Goal: Task Accomplishment & Management: Use online tool/utility

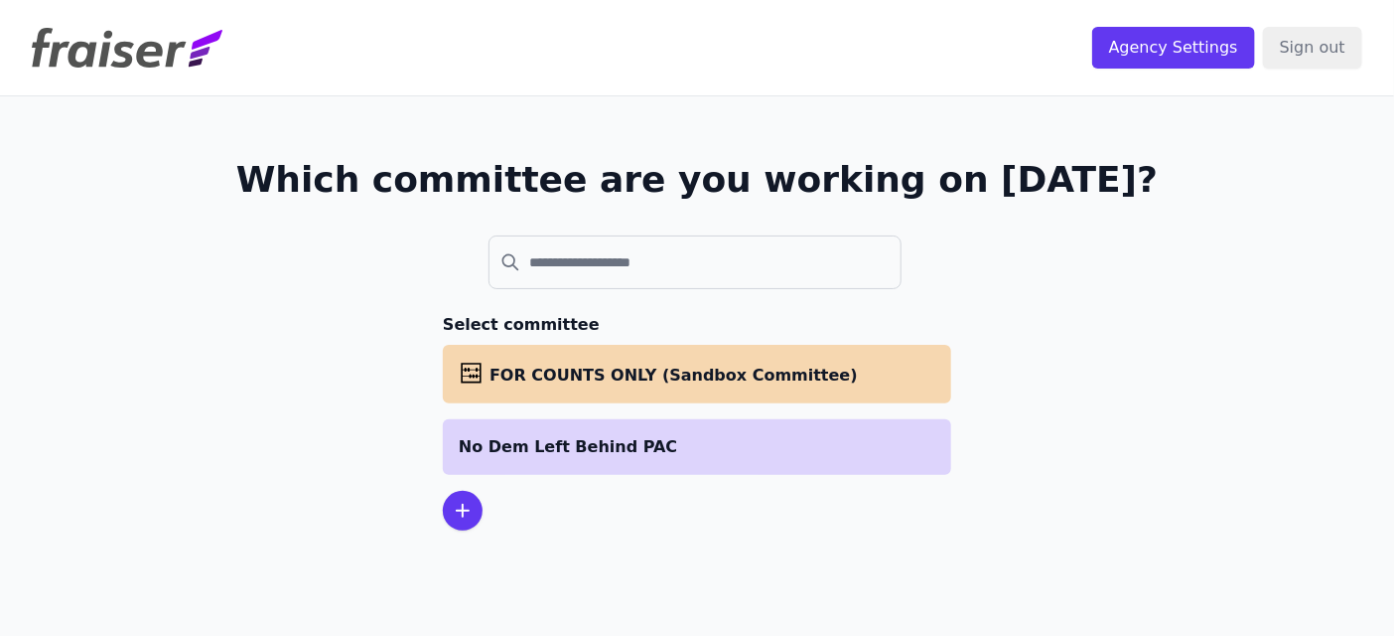
click at [528, 448] on p "No Dem Left Behind PAC" at bounding box center [697, 447] width 477 height 24
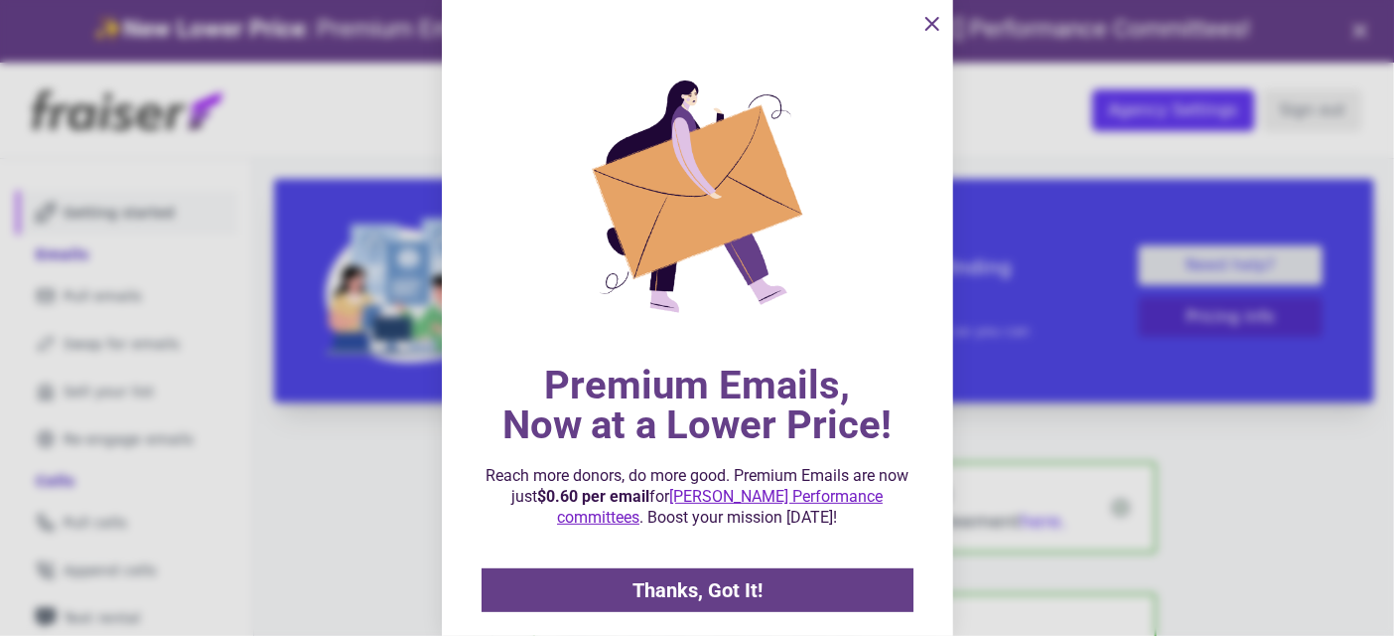
click at [338, 391] on div at bounding box center [697, 318] width 1394 height 636
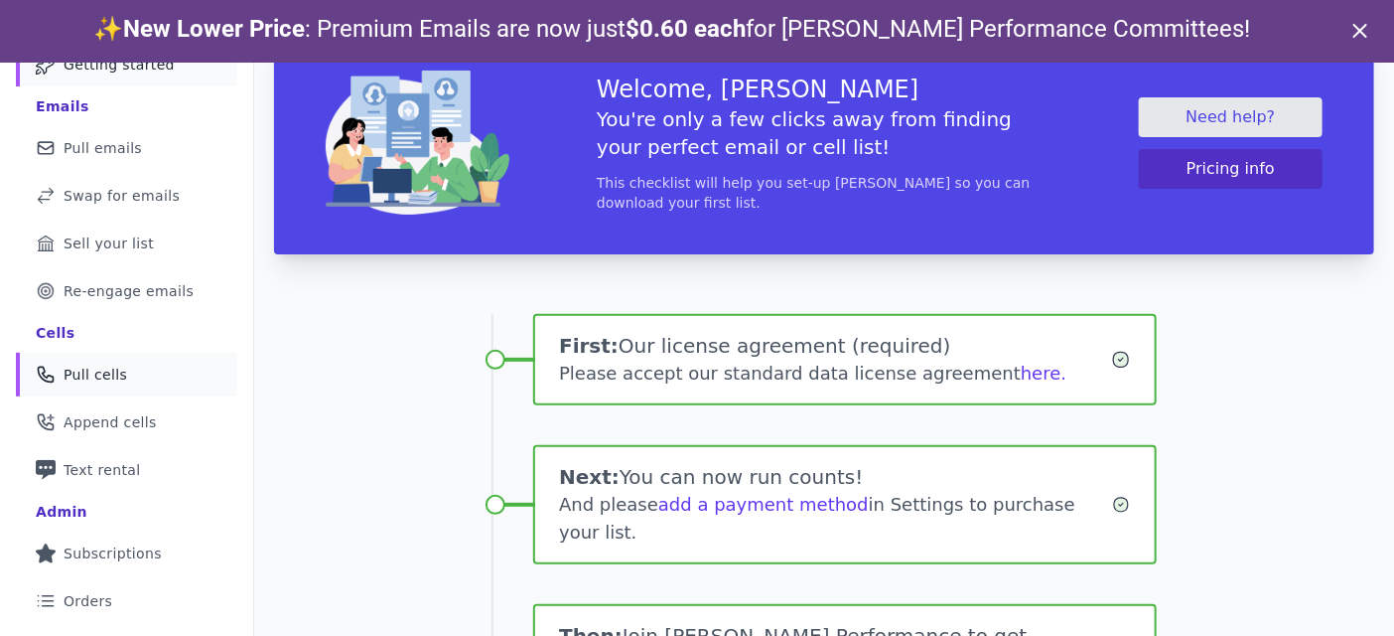
scroll to position [104, 0]
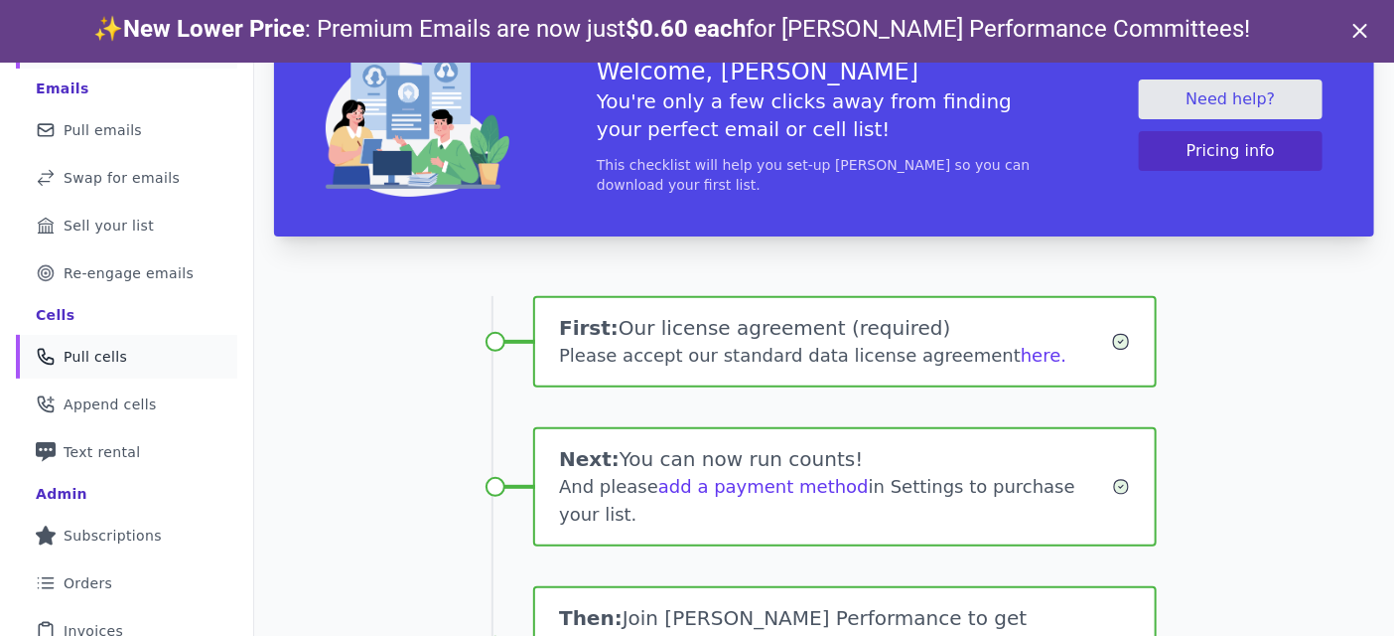
click at [170, 356] on link "Phone Icon Outline of a phone Pull cells" at bounding box center [126, 357] width 221 height 44
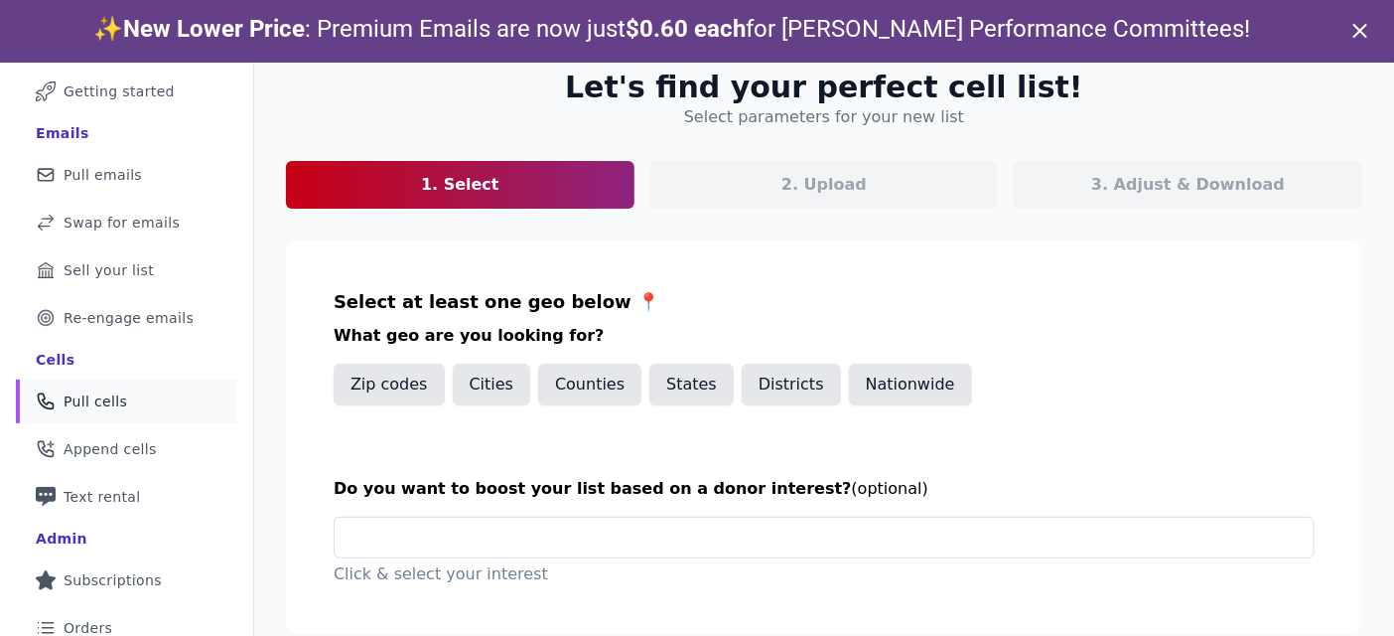
scroll to position [193, 0]
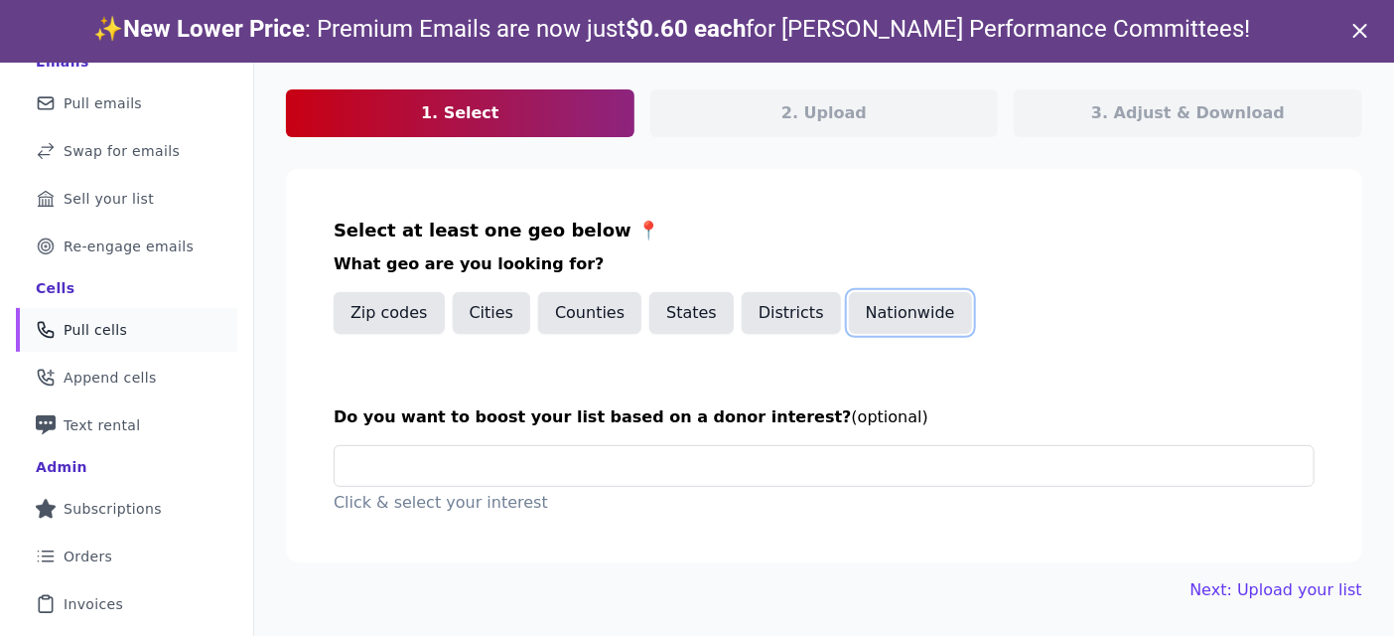
click at [887, 328] on button "Nationwide" at bounding box center [910, 313] width 123 height 42
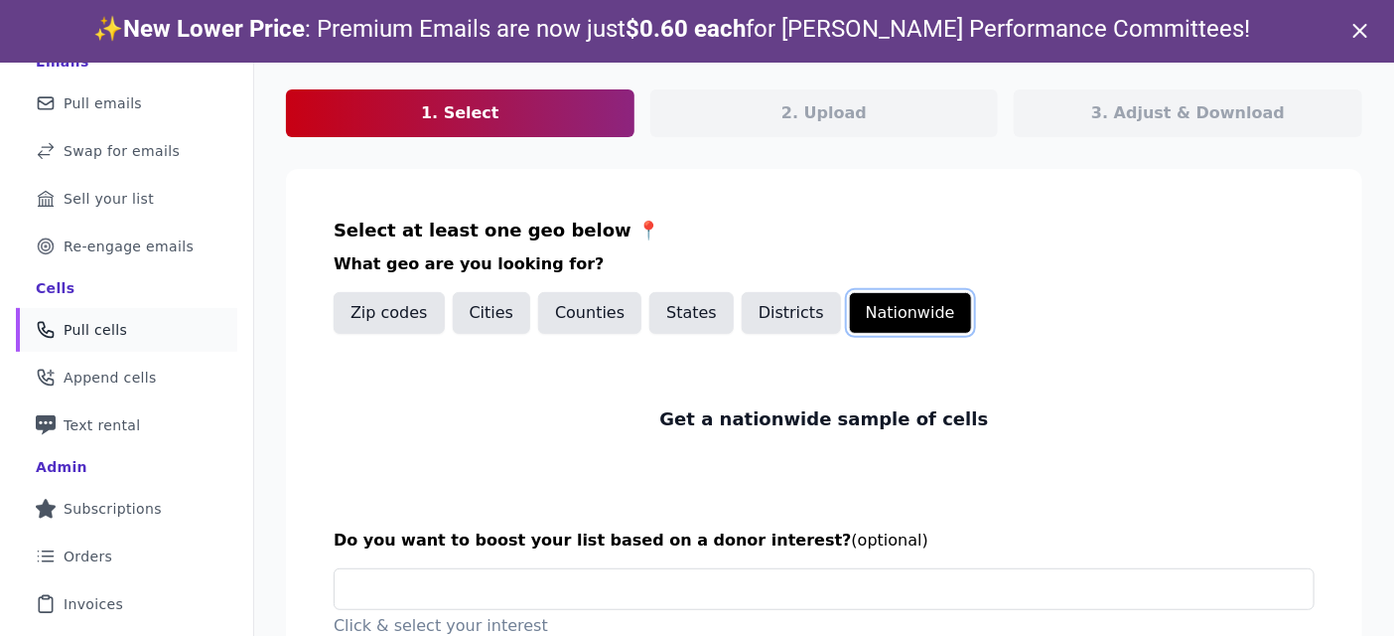
scroll to position [262, 0]
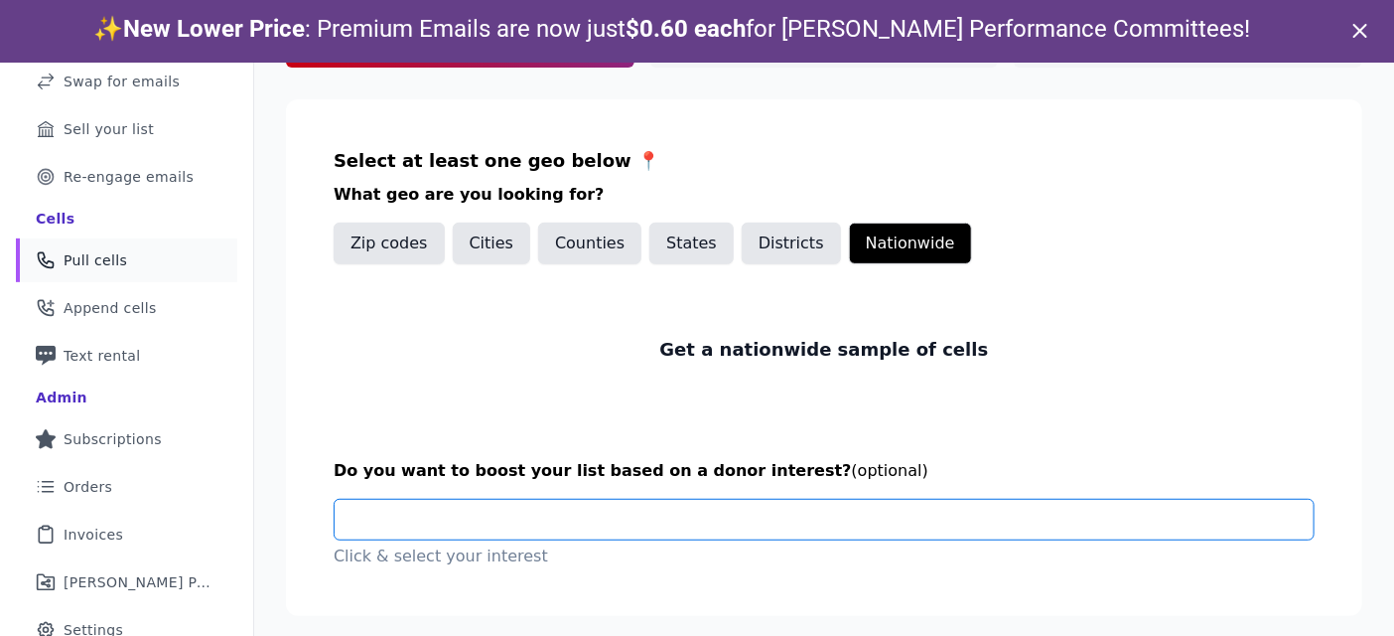
click at [736, 517] on input "text" at bounding box center [832, 520] width 963 height 40
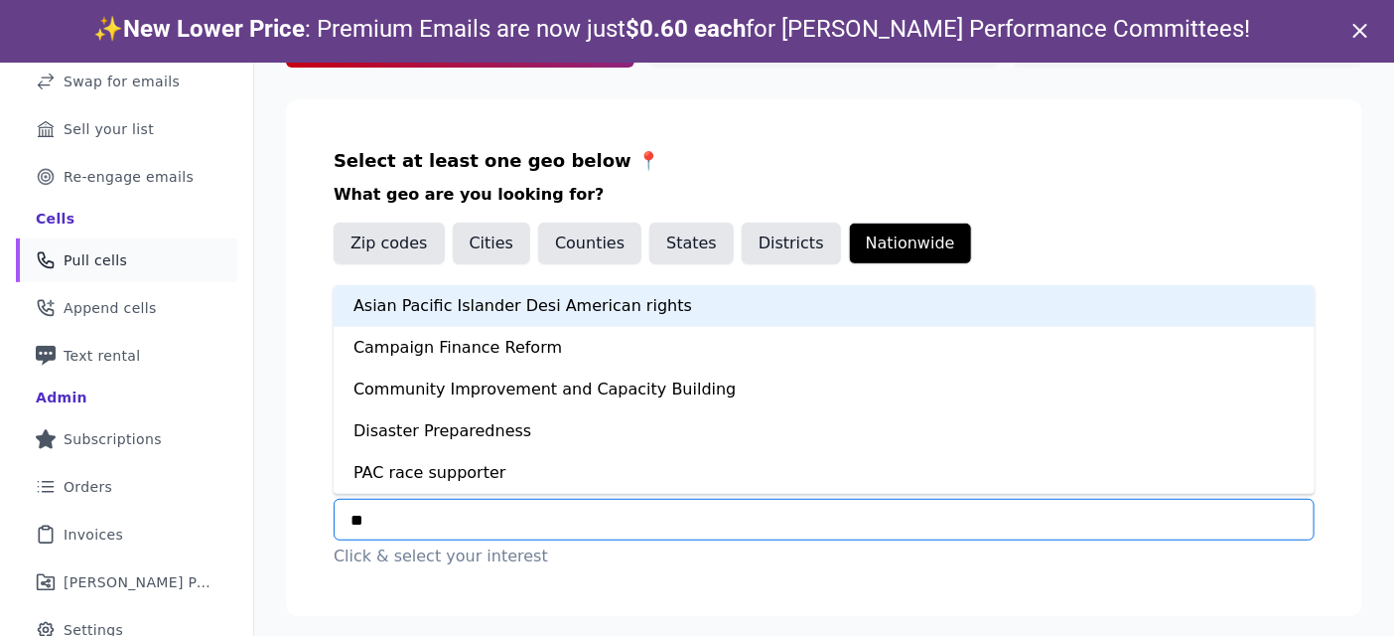
type input "***"
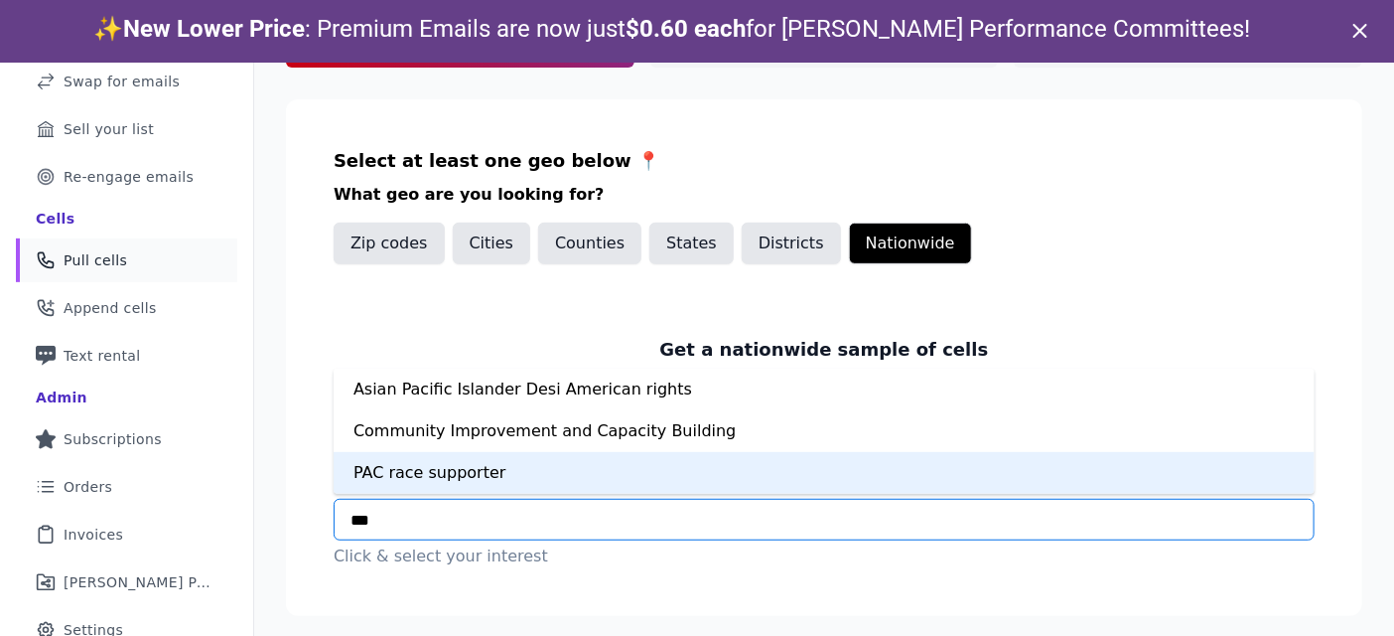
click at [647, 473] on div "PAC race supporter" at bounding box center [824, 473] width 981 height 42
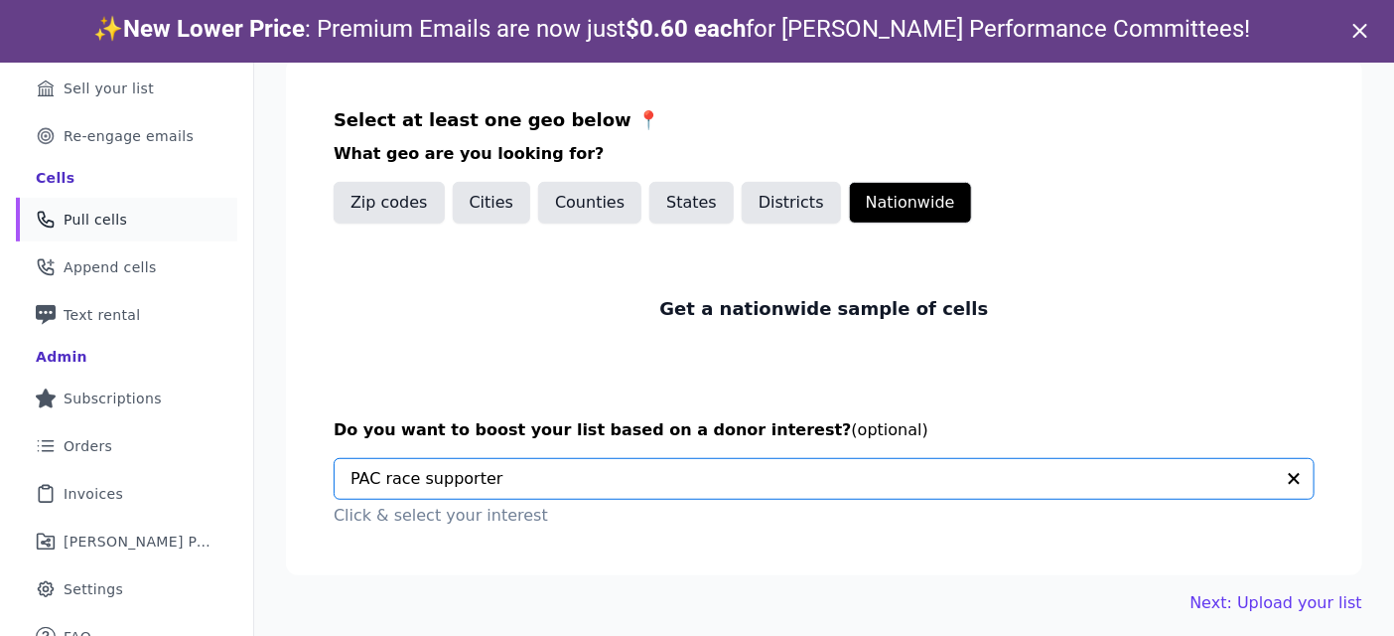
scroll to position [62, 0]
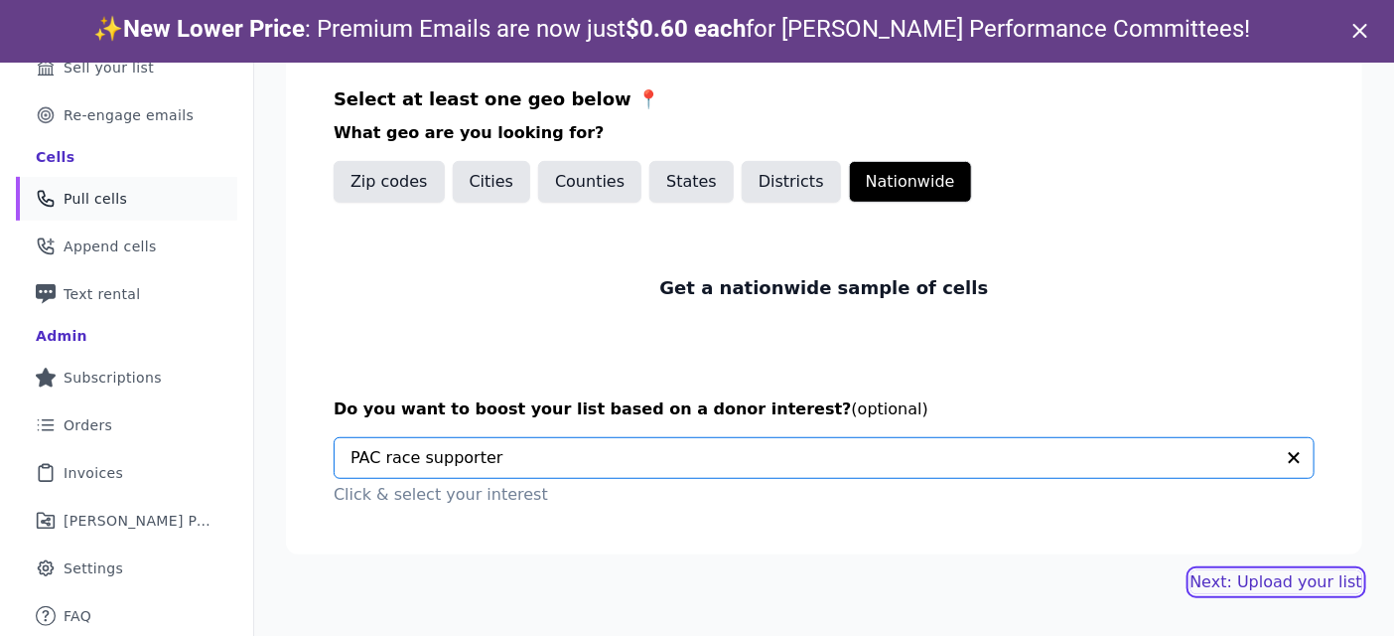
click at [1252, 572] on link "Next: Upload your list" at bounding box center [1277, 582] width 172 height 24
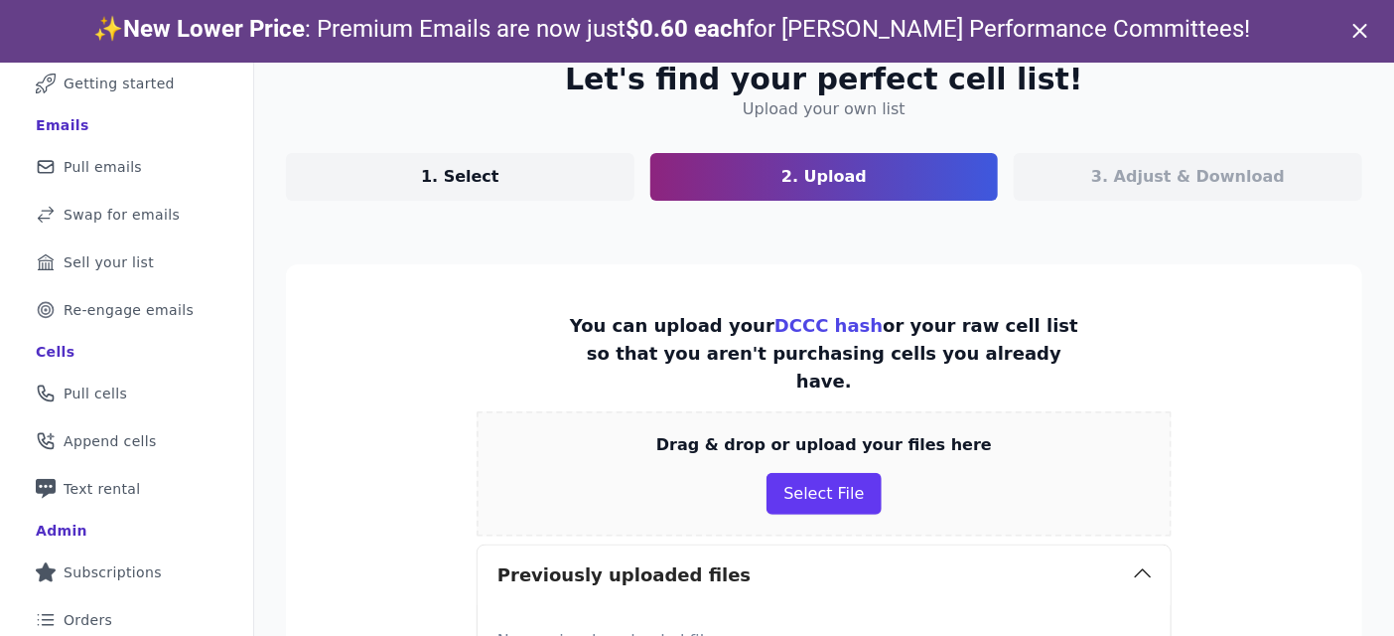
scroll to position [167, 0]
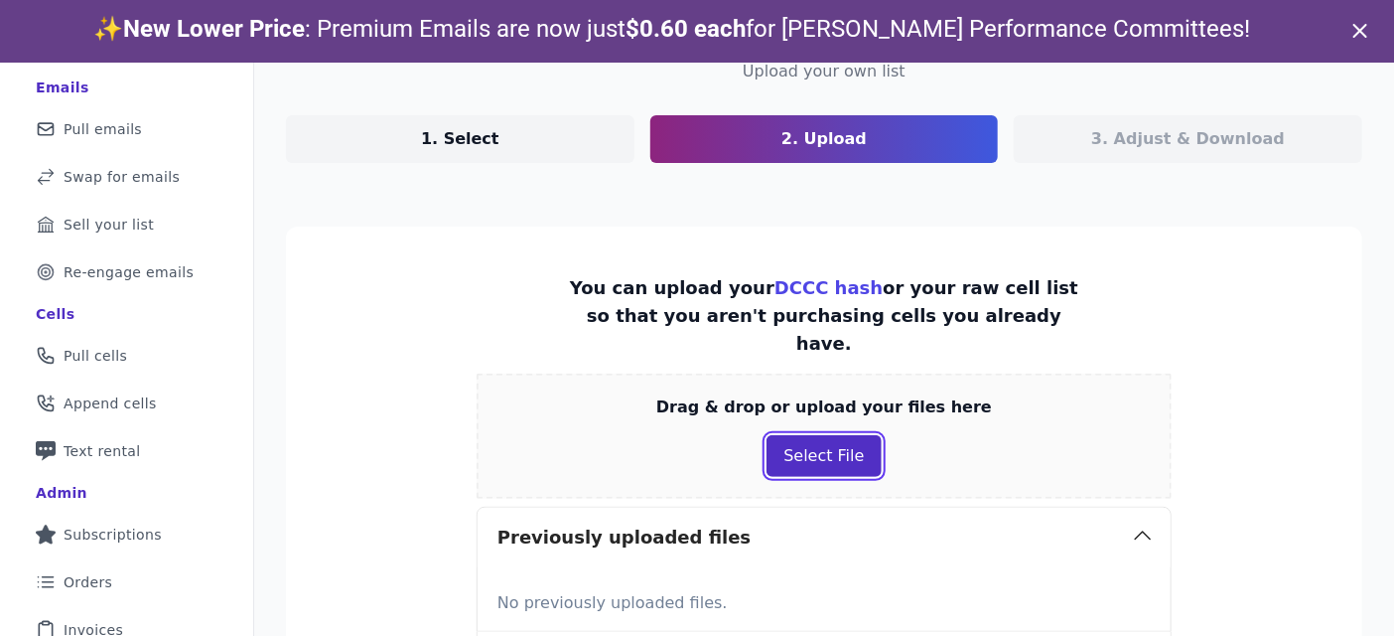
click at [832, 440] on button "Select File" at bounding box center [824, 456] width 114 height 42
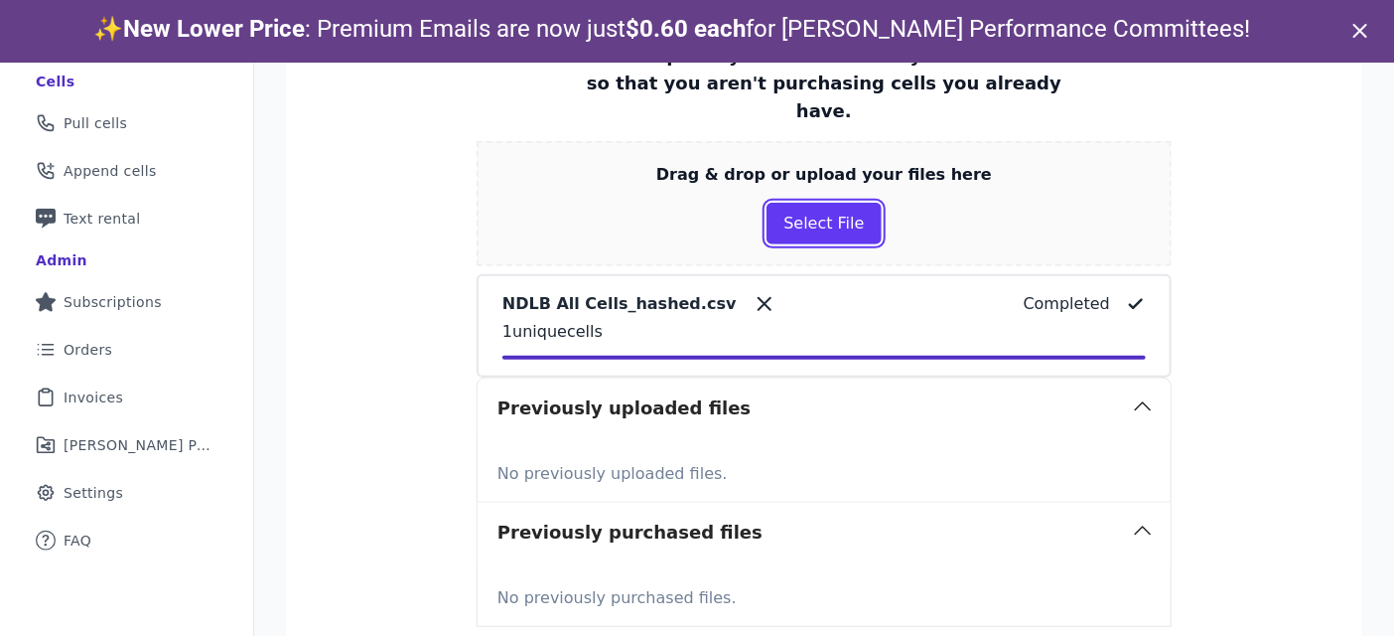
scroll to position [388, 0]
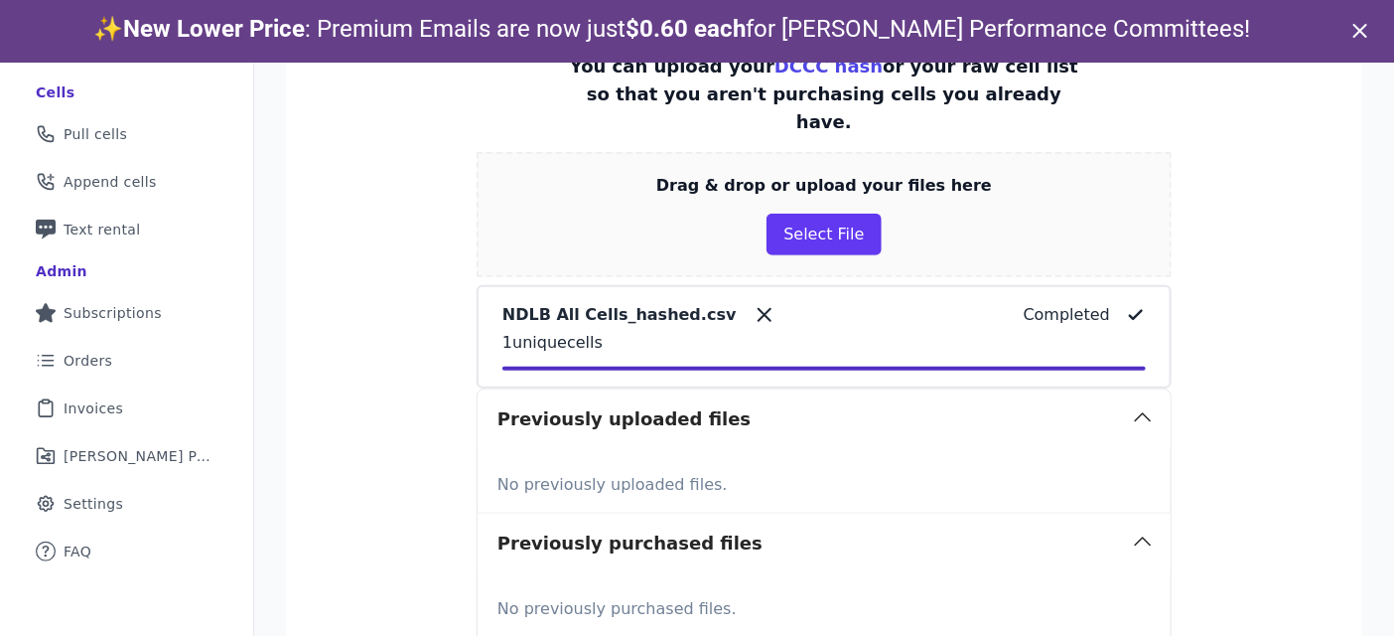
click at [753, 303] on icon at bounding box center [765, 315] width 24 height 24
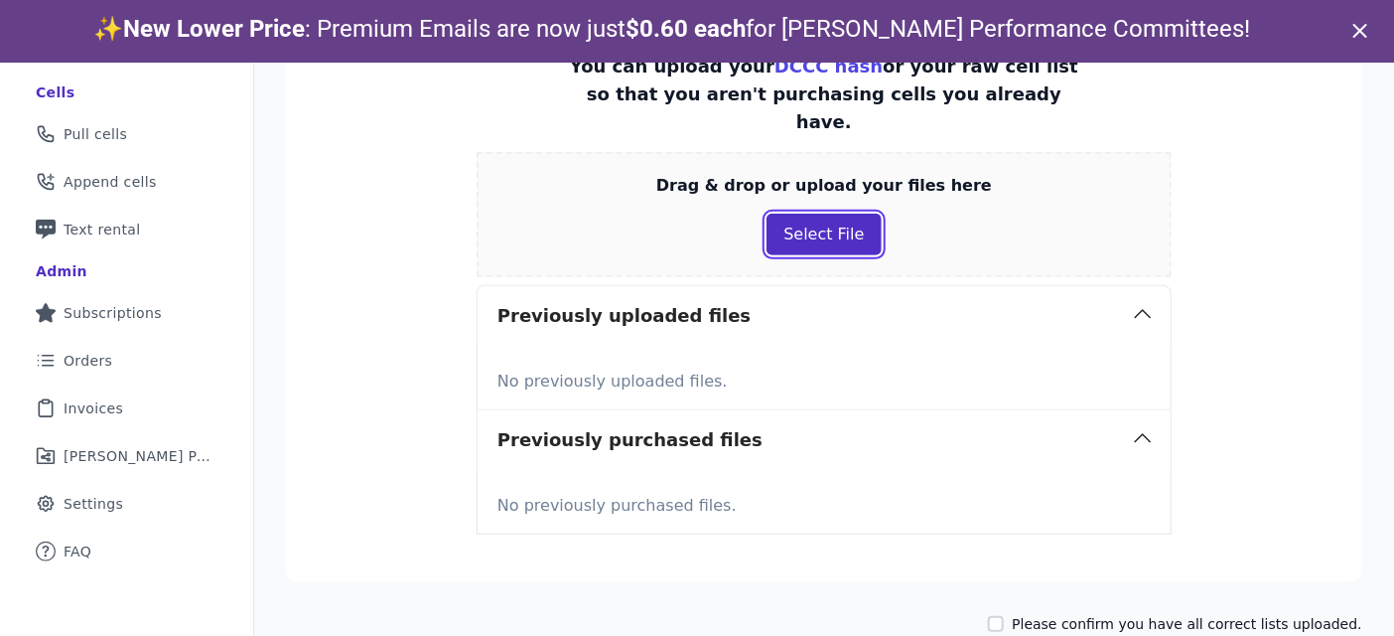
click at [834, 223] on button "Select File" at bounding box center [824, 235] width 114 height 42
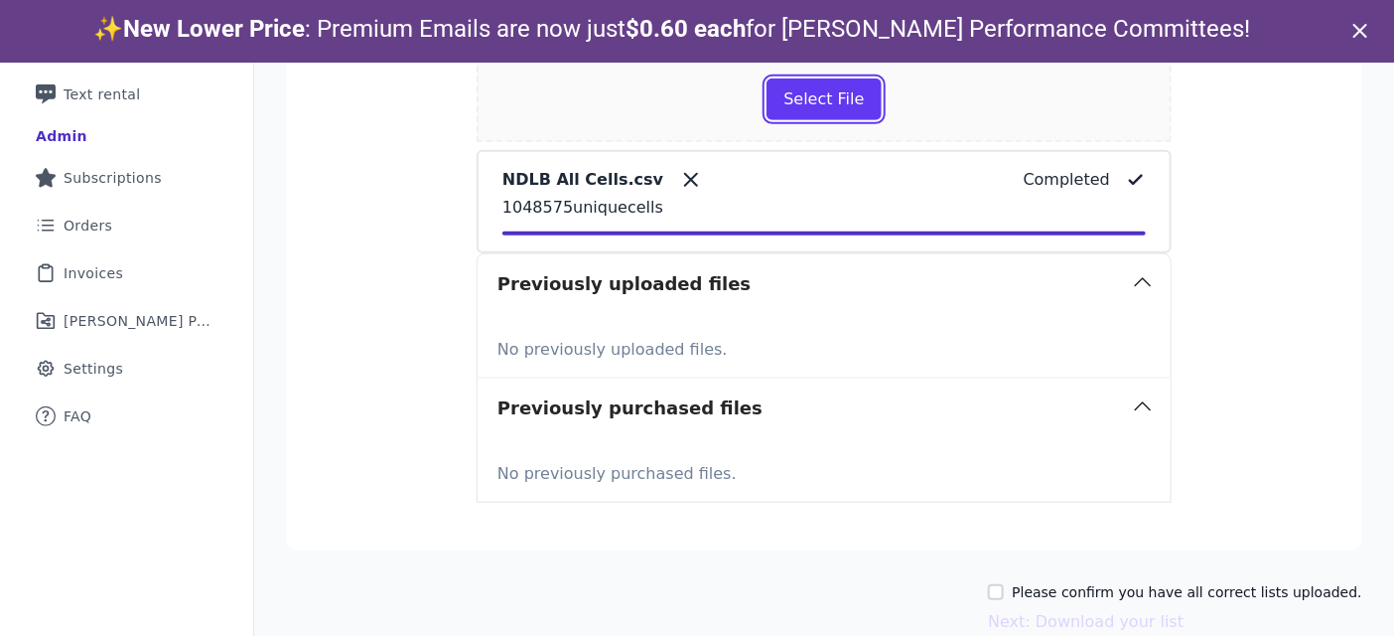
scroll to position [526, 0]
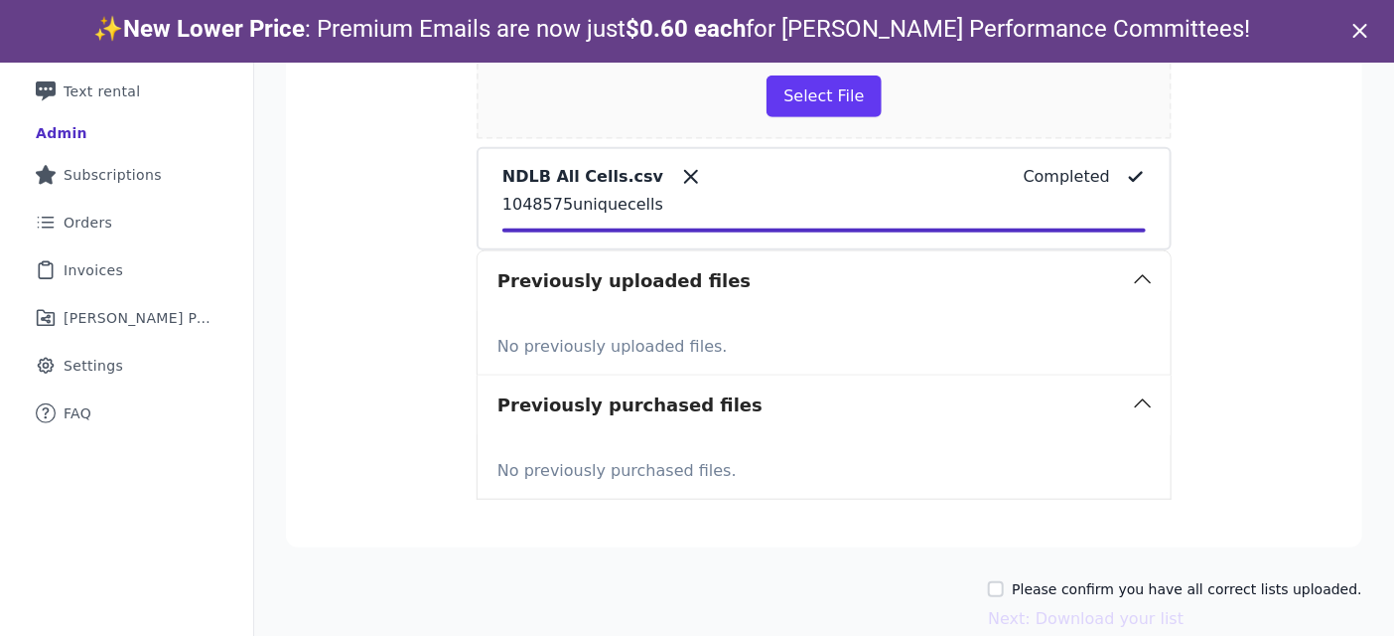
click at [1097, 579] on label "Please confirm you have all correct lists uploaded." at bounding box center [1187, 589] width 351 height 20
click at [1004, 581] on input "Please confirm you have all correct lists uploaded." at bounding box center [996, 589] width 16 height 16
checkbox input "true"
click at [1094, 607] on button "Next: Download your list" at bounding box center [1086, 619] width 196 height 24
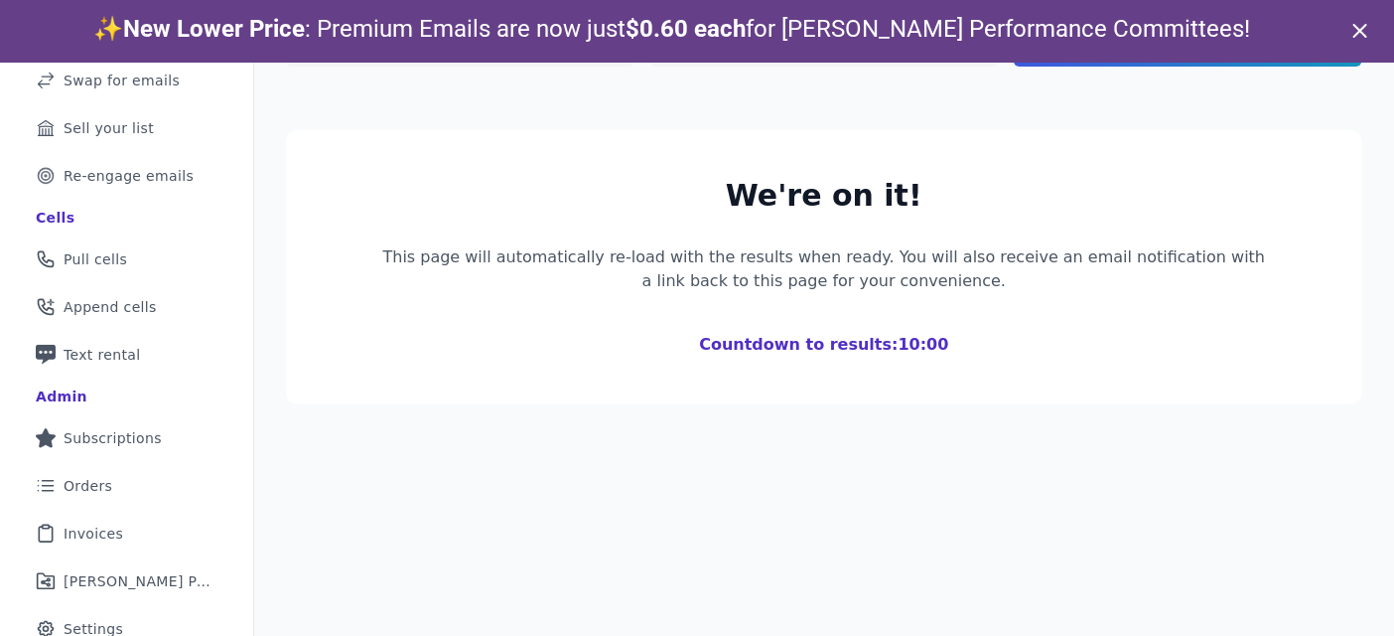
scroll to position [262, 0]
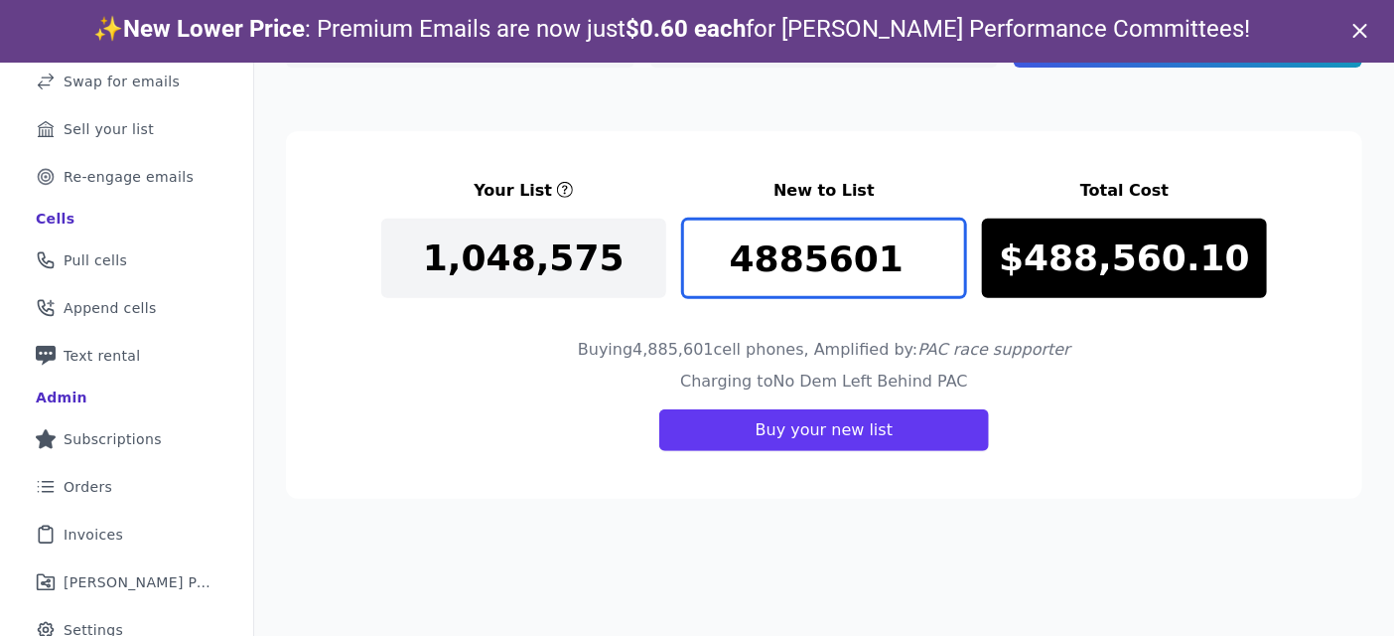
click at [815, 240] on input "4885601" at bounding box center [824, 257] width 285 height 79
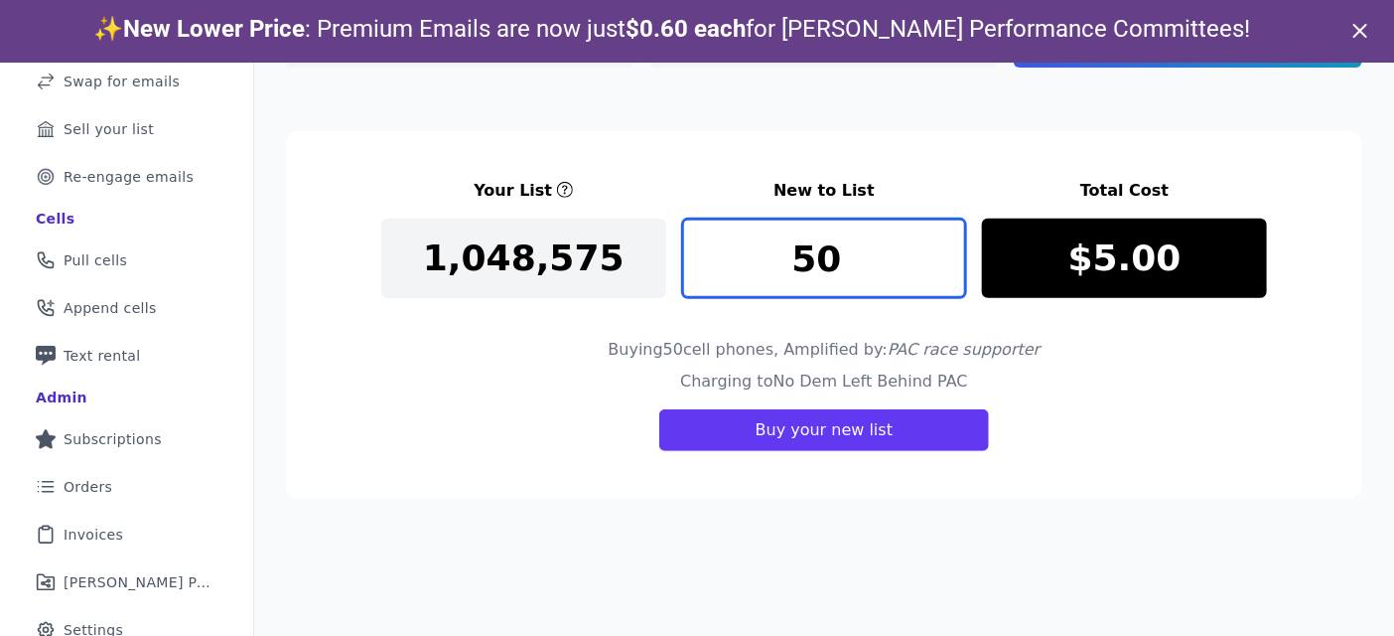
type input "5"
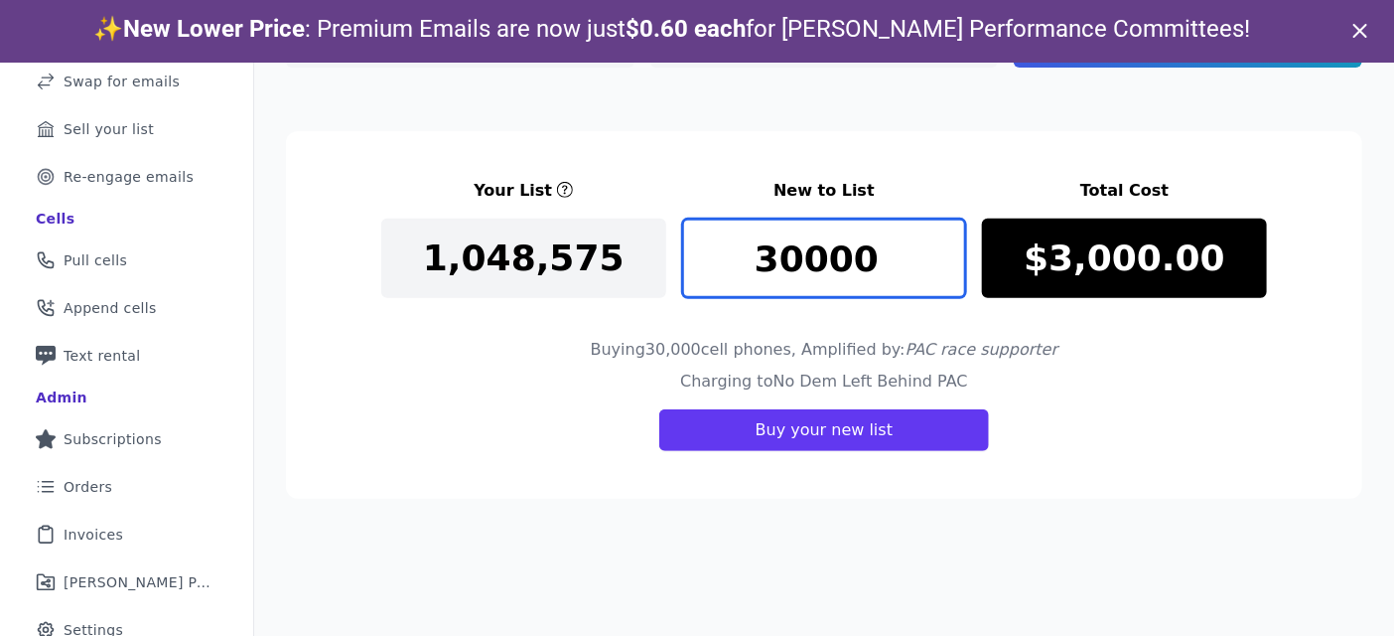
type input "30000"
